Goal: Task Accomplishment & Management: Manage account settings

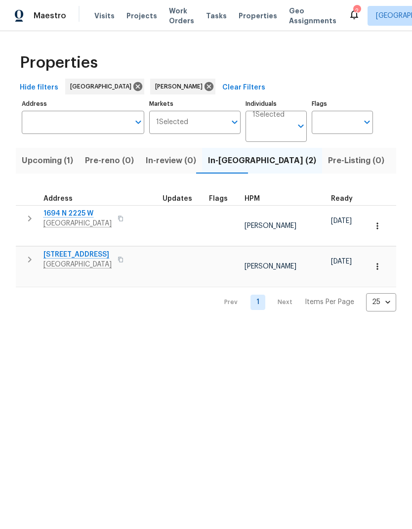
click at [80, 250] on span "502 S 1040 E Apt 226" at bounding box center [77, 255] width 68 height 10
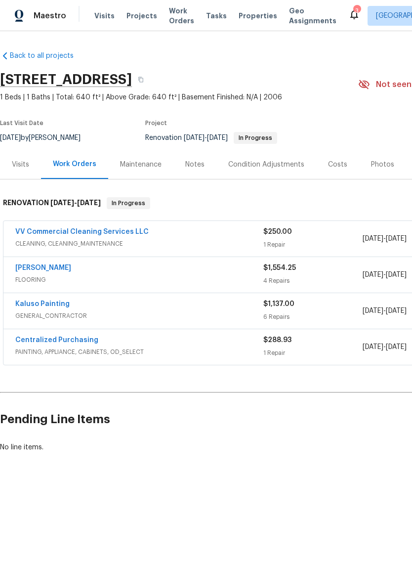
click at [196, 168] on div "Notes" at bounding box center [194, 165] width 19 height 10
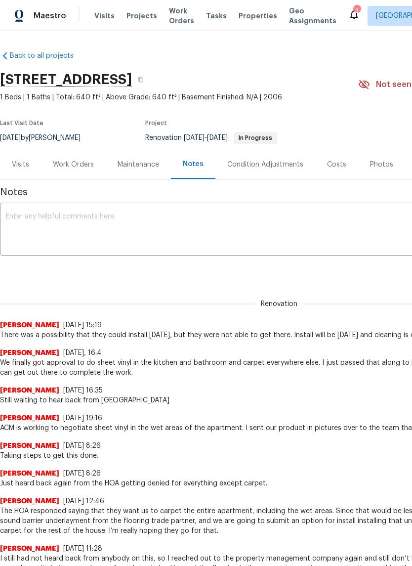
click at [208, 225] on textarea at bounding box center [279, 230] width 547 height 35
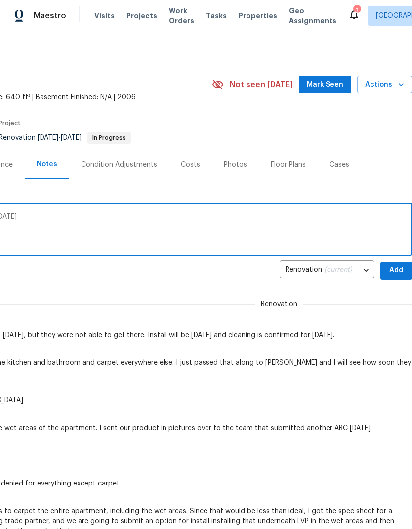
scroll to position [0, 146]
type textarea "Cleaning finish today, I will close this out tomorrow"
click at [395, 272] on span "Add" at bounding box center [396, 270] width 16 height 12
